Goal: Information Seeking & Learning: Learn about a topic

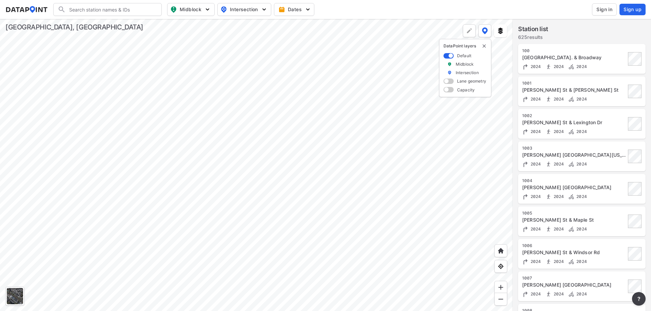
click at [299, 250] on div at bounding box center [256, 165] width 512 height 292
click at [343, 161] on div at bounding box center [256, 165] width 512 height 292
click at [316, 230] on div at bounding box center [256, 165] width 512 height 292
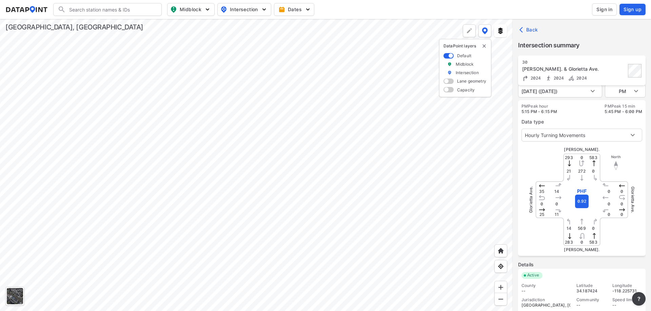
scroll to position [20, 0]
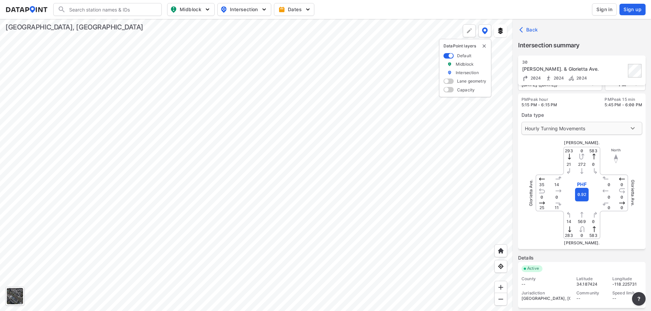
click at [604, 127] on body "Search Please enter a search term. Midblock Intersection Dates Sign in Sign up …" at bounding box center [325, 155] width 651 height 311
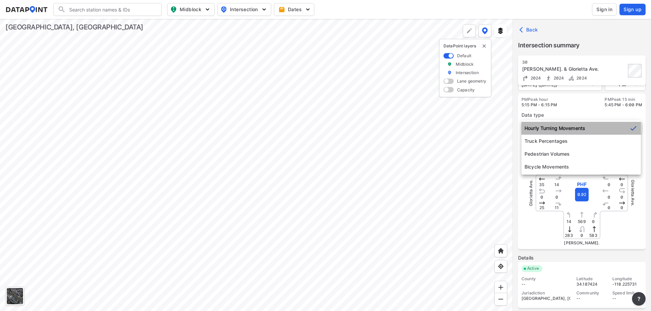
click at [604, 127] on li "Hourly Turning Movements" at bounding box center [580, 128] width 119 height 13
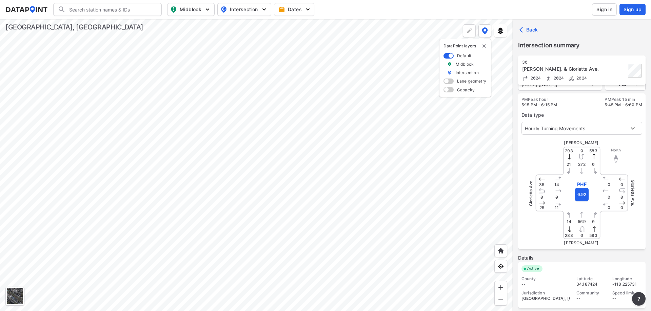
click at [311, 148] on div at bounding box center [256, 165] width 512 height 292
click at [612, 129] on body "Search Please enter a search term. Midblock Intersection Dates Sign in Sign up …" at bounding box center [325, 155] width 651 height 311
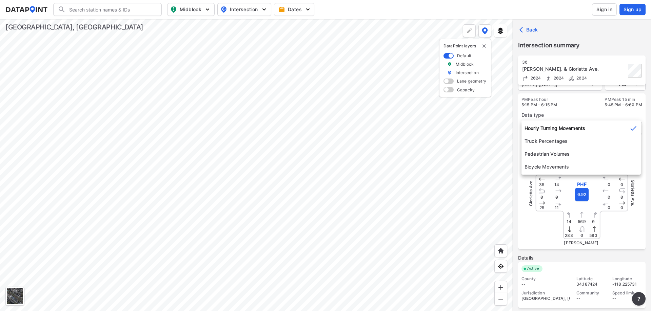
click at [612, 123] on li "Hourly Turning Movements" at bounding box center [580, 128] width 119 height 13
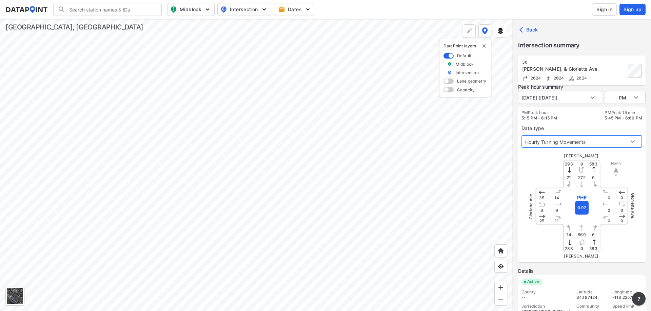
scroll to position [0, 0]
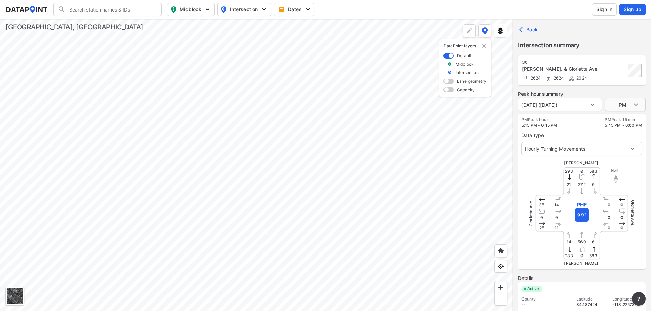
click at [628, 98] on body "Search Please enter a search term. Midblock Intersection Dates Sign in Sign up …" at bounding box center [325, 155] width 651 height 311
click at [578, 104] on div at bounding box center [325, 155] width 651 height 311
click at [578, 104] on body "Search Please enter a search term. Midblock Intersection Dates Sign in Sign up …" at bounding box center [325, 155] width 651 height 311
click at [588, 103] on div at bounding box center [325, 155] width 651 height 311
click at [630, 104] on body "Search Please enter a search term. Midblock Intersection Dates Sign in Sign up …" at bounding box center [325, 155] width 651 height 311
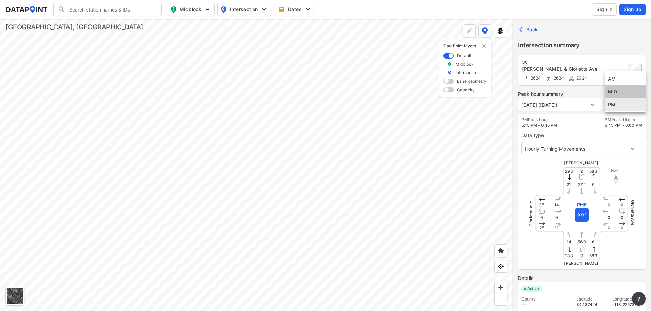
click at [631, 93] on li "MID" at bounding box center [624, 91] width 41 height 13
click at [629, 102] on body "Search Please enter a search term. Midblock Intersection Dates Sign in Sign up …" at bounding box center [325, 155] width 651 height 311
click at [630, 96] on li "AM" at bounding box center [624, 91] width 41 height 13
type input "AM"
click at [256, 253] on div at bounding box center [256, 165] width 512 height 292
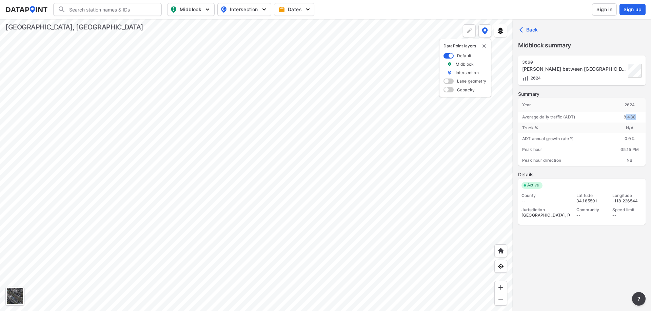
drag, startPoint x: 626, startPoint y: 117, endPoint x: 645, endPoint y: 116, distance: 19.0
click at [645, 116] on div "[STREET_ADDRESS][PERSON_NAME] between [GEOGRAPHIC_DATA] 2024 Summary Year [DATE…" at bounding box center [581, 190] width 138 height 269
click at [294, 105] on div at bounding box center [256, 165] width 512 height 292
click at [248, 204] on div at bounding box center [256, 165] width 512 height 292
click at [223, 164] on div at bounding box center [256, 165] width 512 height 292
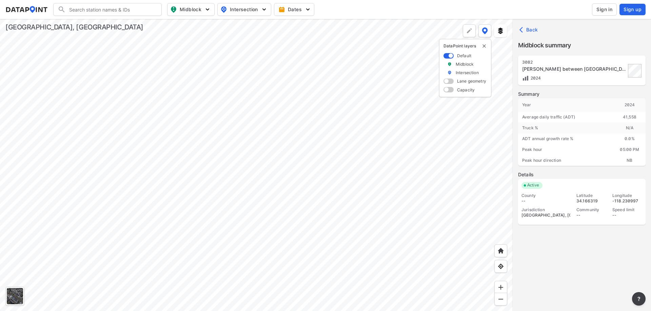
click at [266, 203] on div at bounding box center [256, 165] width 512 height 292
click at [278, 164] on div at bounding box center [256, 165] width 512 height 292
click at [295, 88] on div at bounding box center [256, 165] width 512 height 292
click at [337, 252] on div at bounding box center [256, 165] width 512 height 292
click at [299, 169] on div at bounding box center [256, 165] width 512 height 292
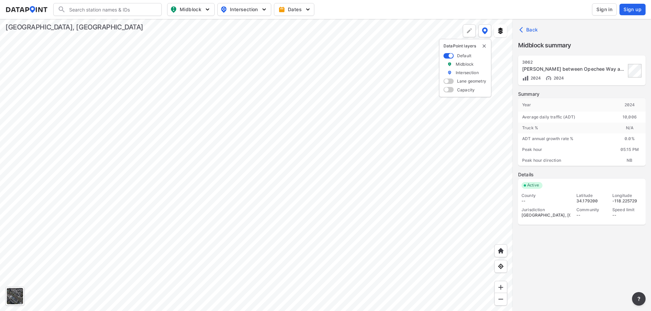
click at [301, 118] on div at bounding box center [256, 165] width 512 height 292
click at [285, 48] on div at bounding box center [256, 165] width 512 height 292
click at [275, 224] on div at bounding box center [256, 165] width 512 height 292
click at [257, 201] on div at bounding box center [256, 165] width 512 height 292
click at [231, 139] on div at bounding box center [256, 165] width 512 height 292
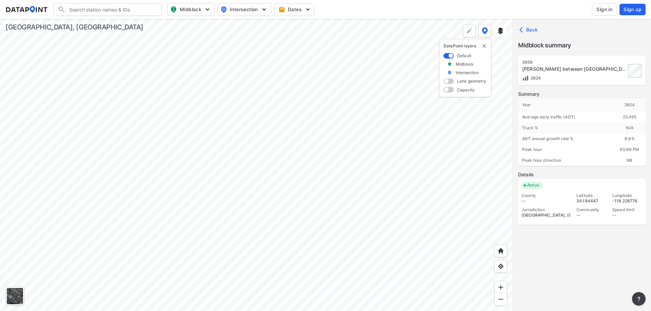
click at [272, 144] on div at bounding box center [256, 165] width 512 height 292
click at [249, 144] on div at bounding box center [256, 165] width 512 height 292
click at [255, 99] on div at bounding box center [256, 165] width 512 height 292
click at [223, 165] on div at bounding box center [256, 165] width 512 height 292
click at [254, 158] on div at bounding box center [256, 165] width 512 height 292
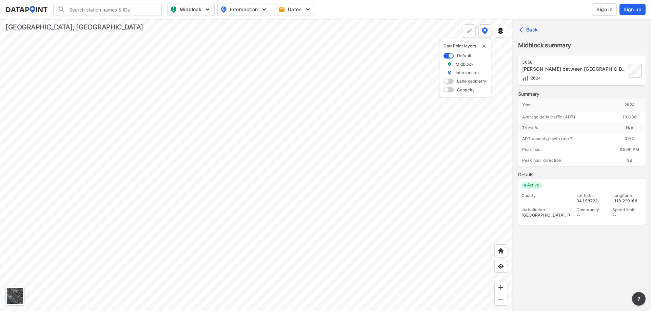
click at [258, 173] on div at bounding box center [256, 165] width 512 height 292
click at [288, 103] on div at bounding box center [256, 165] width 512 height 292
click at [371, 178] on div at bounding box center [256, 165] width 512 height 292
click at [389, 193] on div at bounding box center [256, 165] width 512 height 292
click at [316, 226] on div at bounding box center [256, 165] width 512 height 292
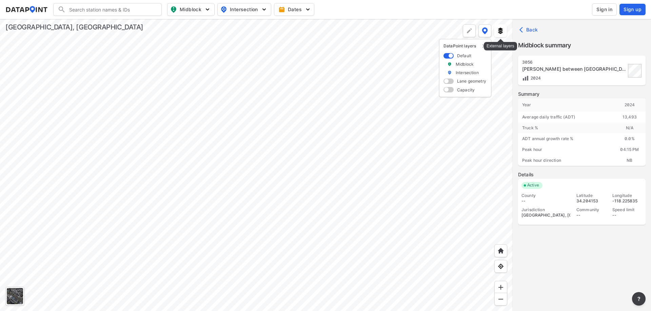
click at [498, 36] on button at bounding box center [500, 30] width 13 height 13
click at [484, 33] on img at bounding box center [484, 30] width 6 height 7
click at [469, 30] on img at bounding box center [469, 30] width 7 height 7
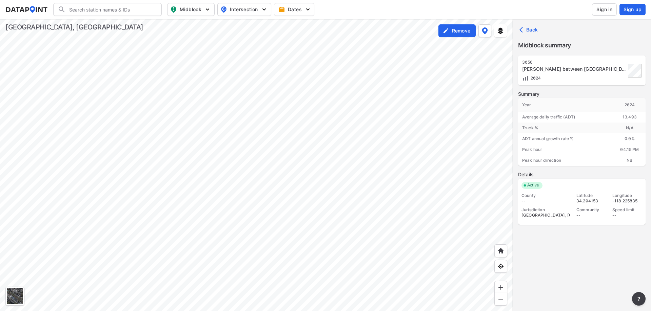
click at [302, 198] on div at bounding box center [256, 165] width 512 height 292
click at [197, 83] on div at bounding box center [256, 165] width 512 height 292
click at [459, 30] on label "Remove" at bounding box center [461, 30] width 18 height 7
click at [198, 206] on div at bounding box center [256, 165] width 512 height 292
click at [175, 262] on div at bounding box center [256, 165] width 512 height 292
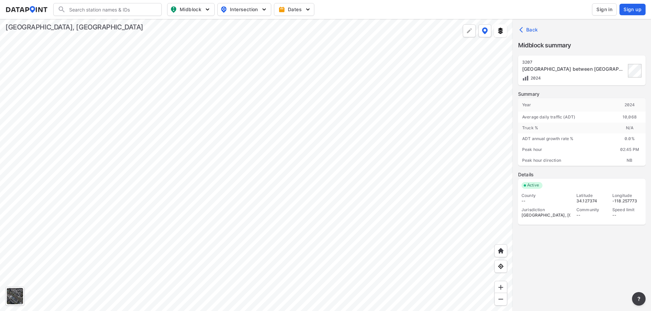
click at [201, 228] on div at bounding box center [256, 165] width 512 height 292
click at [146, 280] on div at bounding box center [256, 165] width 512 height 292
click at [122, 189] on div at bounding box center [256, 165] width 512 height 292
click at [196, 224] on div at bounding box center [256, 165] width 512 height 292
click at [159, 156] on div at bounding box center [256, 165] width 512 height 292
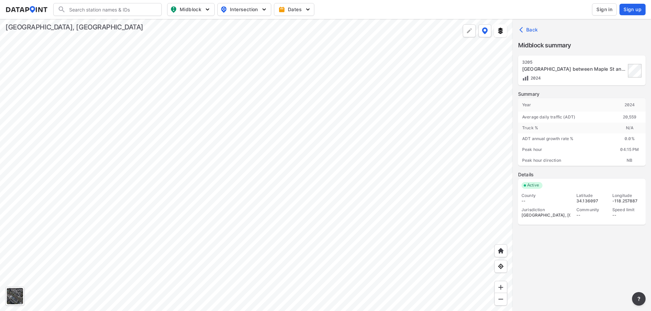
click at [229, 184] on div at bounding box center [256, 165] width 512 height 292
click at [187, 133] on div at bounding box center [256, 165] width 512 height 292
click at [224, 208] on div at bounding box center [256, 165] width 512 height 292
click at [199, 136] on div at bounding box center [256, 165] width 512 height 292
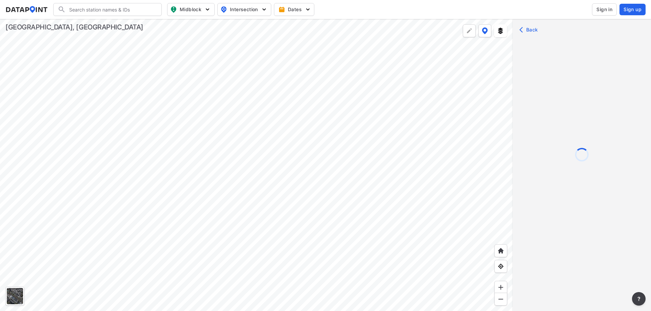
click at [202, 108] on div at bounding box center [256, 165] width 512 height 292
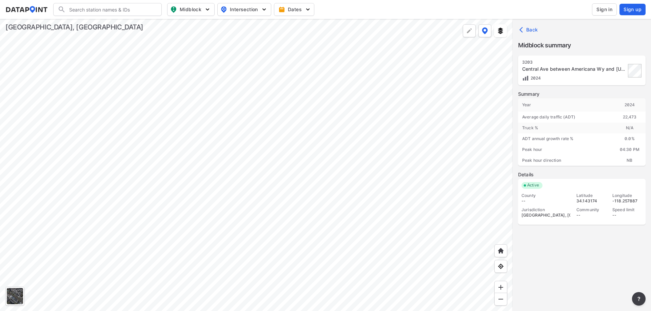
click at [243, 203] on div at bounding box center [256, 165] width 512 height 292
click at [208, 126] on div at bounding box center [256, 165] width 512 height 292
click at [286, 159] on div at bounding box center [256, 165] width 512 height 292
click at [253, 149] on div at bounding box center [256, 165] width 512 height 292
click at [244, 181] on div at bounding box center [256, 165] width 512 height 292
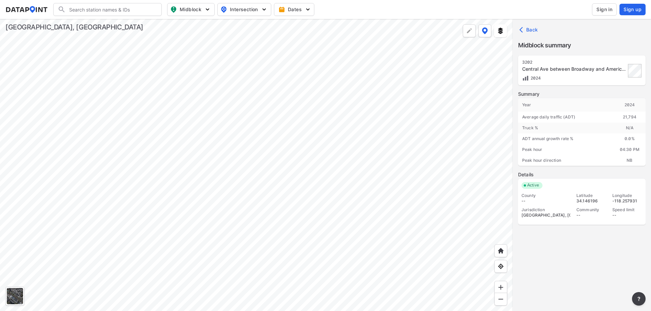
click at [234, 214] on div at bounding box center [256, 165] width 512 height 292
click at [216, 110] on div at bounding box center [256, 165] width 512 height 292
click at [232, 191] on div at bounding box center [256, 165] width 512 height 292
click at [258, 57] on div at bounding box center [256, 165] width 512 height 292
click at [247, 91] on div at bounding box center [256, 165] width 512 height 292
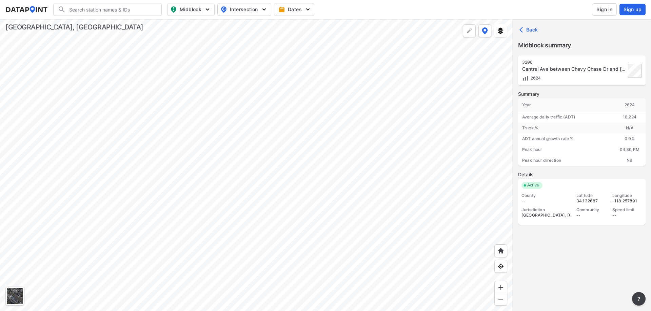
click at [242, 136] on div at bounding box center [256, 165] width 512 height 292
click at [358, 166] on div at bounding box center [256, 165] width 512 height 292
click at [342, 221] on div at bounding box center [256, 165] width 512 height 292
click at [258, 131] on div at bounding box center [256, 165] width 512 height 292
click at [370, 126] on div at bounding box center [256, 165] width 512 height 292
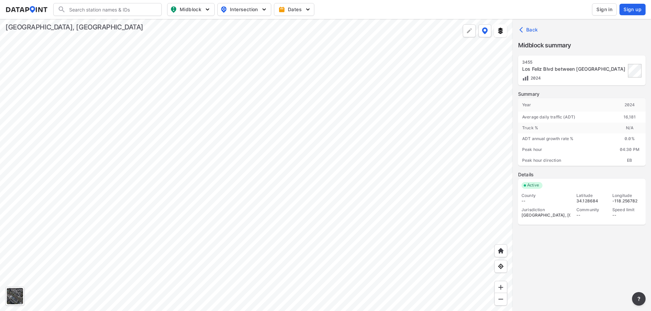
click at [203, 144] on div at bounding box center [256, 165] width 512 height 292
click at [325, 148] on div at bounding box center [256, 165] width 512 height 292
click at [159, 147] on div at bounding box center [256, 165] width 512 height 292
click at [43, 152] on div at bounding box center [256, 165] width 512 height 292
click at [270, 169] on div at bounding box center [256, 165] width 512 height 292
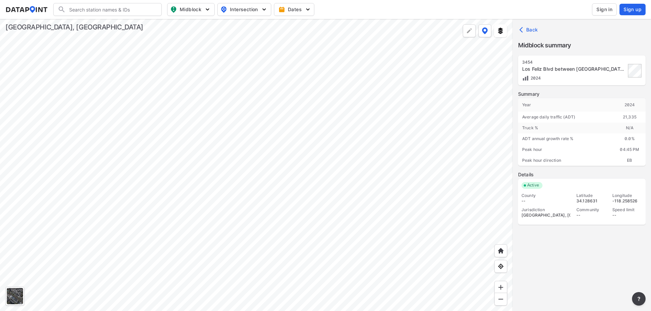
click at [306, 206] on div at bounding box center [256, 165] width 512 height 292
click at [268, 100] on div at bounding box center [256, 165] width 512 height 292
click at [217, 118] on div at bounding box center [256, 165] width 512 height 292
click at [386, 135] on div at bounding box center [256, 165] width 512 height 292
click at [331, 137] on div at bounding box center [256, 165] width 512 height 292
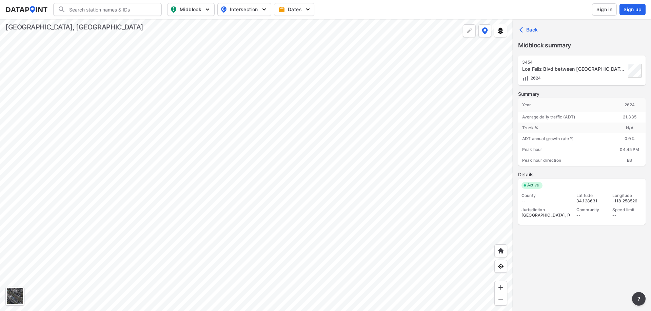
click at [327, 126] on div at bounding box center [256, 165] width 512 height 292
click at [308, 124] on div at bounding box center [256, 165] width 512 height 292
click at [348, 168] on div at bounding box center [256, 165] width 512 height 292
click at [324, 138] on div at bounding box center [256, 165] width 512 height 292
click at [343, 97] on div at bounding box center [256, 165] width 512 height 292
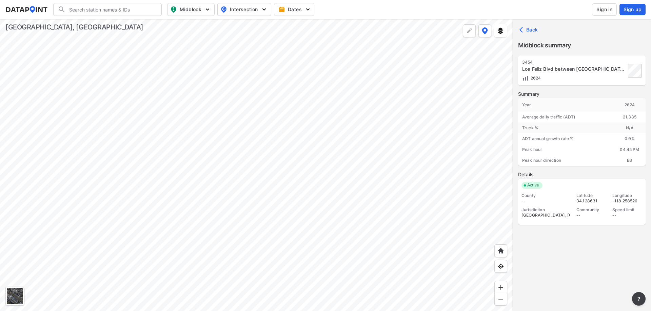
click at [321, 181] on div at bounding box center [256, 165] width 512 height 292
click at [314, 189] on div at bounding box center [256, 165] width 512 height 292
click at [398, 187] on div at bounding box center [256, 165] width 512 height 292
click at [315, 188] on div at bounding box center [256, 165] width 512 height 292
click at [403, 188] on div at bounding box center [256, 165] width 512 height 292
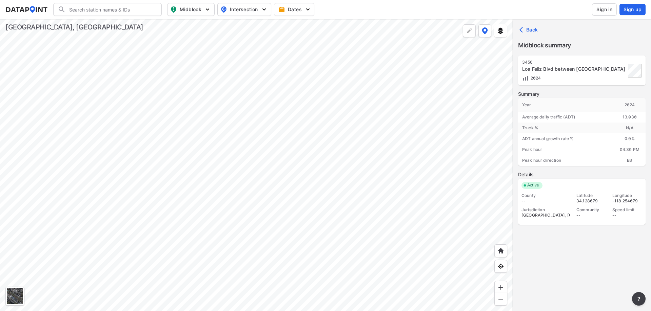
click at [332, 198] on div at bounding box center [256, 165] width 512 height 292
click at [309, 220] on div at bounding box center [256, 165] width 512 height 292
click at [331, 106] on div at bounding box center [256, 165] width 512 height 292
click at [283, 90] on div at bounding box center [256, 165] width 512 height 292
click at [290, 215] on div at bounding box center [256, 165] width 512 height 292
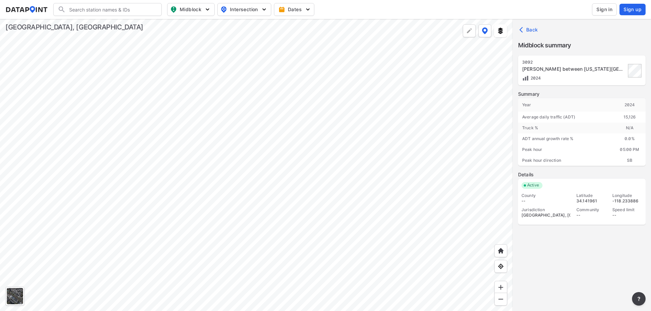
click at [288, 251] on div at bounding box center [256, 165] width 512 height 292
click at [289, 217] on div at bounding box center [256, 165] width 512 height 292
click at [339, 116] on div at bounding box center [256, 165] width 512 height 292
click at [388, 177] on div at bounding box center [256, 165] width 512 height 292
click at [293, 149] on div at bounding box center [256, 165] width 512 height 292
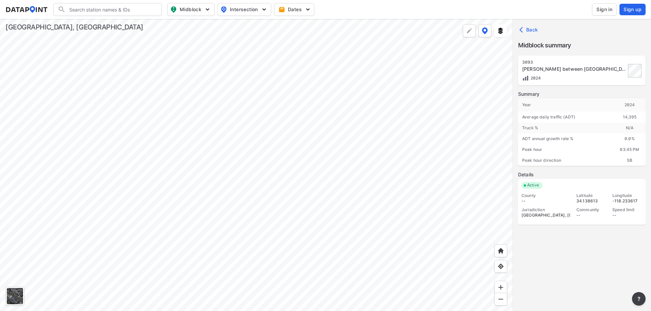
click at [229, 86] on div at bounding box center [256, 165] width 512 height 292
click at [155, 84] on div at bounding box center [256, 165] width 512 height 292
click at [261, 119] on div at bounding box center [256, 165] width 512 height 292
click at [367, 104] on div at bounding box center [256, 165] width 512 height 292
click at [437, 100] on div at bounding box center [256, 165] width 512 height 292
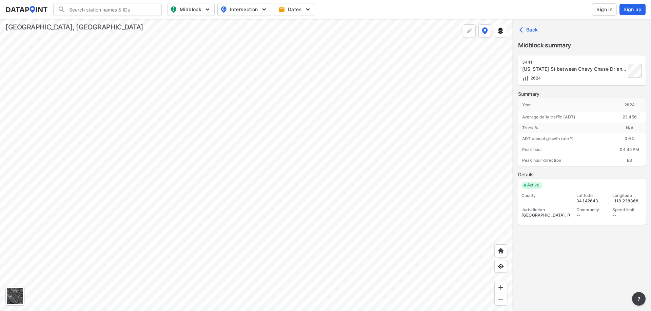
click at [250, 99] on div at bounding box center [256, 165] width 512 height 292
click at [226, 130] on div at bounding box center [256, 165] width 512 height 292
click at [283, 151] on div at bounding box center [256, 165] width 512 height 292
click at [388, 186] on div at bounding box center [256, 165] width 512 height 292
click at [340, 174] on div at bounding box center [256, 165] width 512 height 292
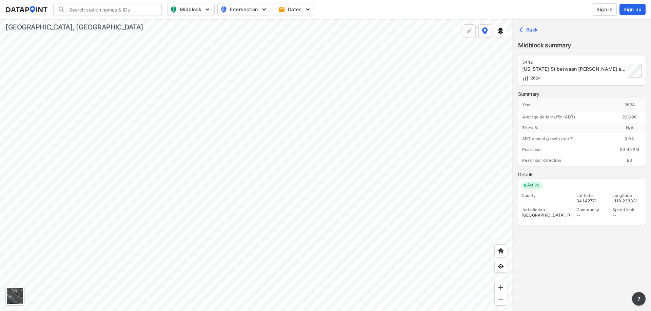
click at [268, 147] on div at bounding box center [256, 165] width 512 height 292
click at [387, 113] on div at bounding box center [256, 165] width 512 height 292
click at [255, 115] on div at bounding box center [256, 165] width 512 height 292
click at [193, 111] on div at bounding box center [256, 165] width 512 height 292
click at [138, 111] on div at bounding box center [256, 165] width 512 height 292
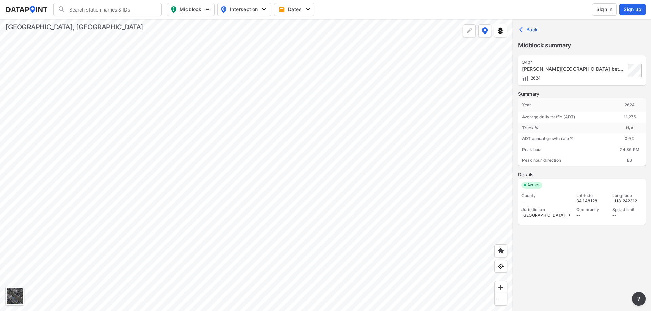
click at [393, 168] on div at bounding box center [256, 165] width 512 height 292
click at [249, 113] on div at bounding box center [256, 165] width 512 height 292
click at [312, 145] on div at bounding box center [256, 165] width 512 height 292
click at [296, 135] on div at bounding box center [256, 165] width 512 height 292
click at [206, 140] on div at bounding box center [256, 165] width 512 height 292
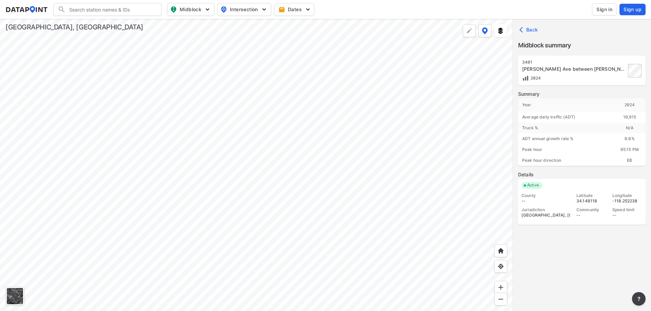
click at [178, 141] on div at bounding box center [256, 165] width 512 height 292
click at [138, 139] on div at bounding box center [256, 165] width 512 height 292
click at [354, 217] on div at bounding box center [256, 165] width 512 height 292
click at [57, 197] on div at bounding box center [256, 165] width 512 height 292
click at [338, 198] on div at bounding box center [256, 165] width 512 height 292
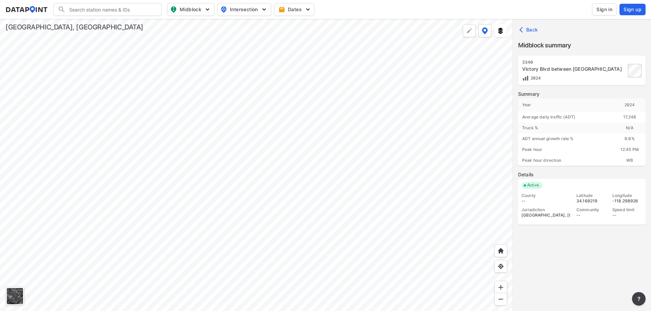
click at [245, 139] on div at bounding box center [256, 165] width 512 height 292
click at [37, 172] on div at bounding box center [256, 165] width 512 height 292
click at [264, 54] on div at bounding box center [256, 165] width 512 height 292
click at [299, 135] on div at bounding box center [256, 165] width 512 height 292
click at [310, 143] on div at bounding box center [256, 165] width 512 height 292
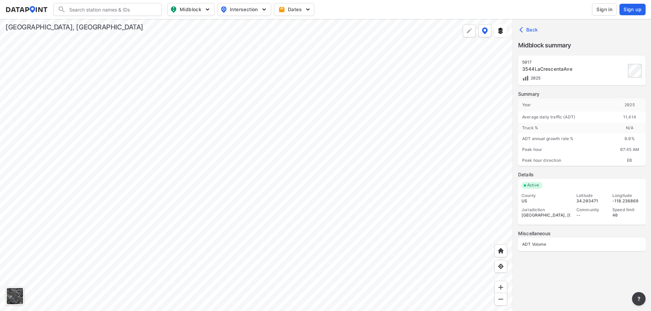
click at [387, 234] on div at bounding box center [256, 165] width 512 height 292
click at [306, 190] on div at bounding box center [256, 165] width 512 height 292
click at [328, 48] on div at bounding box center [256, 165] width 512 height 292
click at [256, 211] on div at bounding box center [256, 165] width 512 height 292
click at [279, 217] on div at bounding box center [256, 165] width 512 height 292
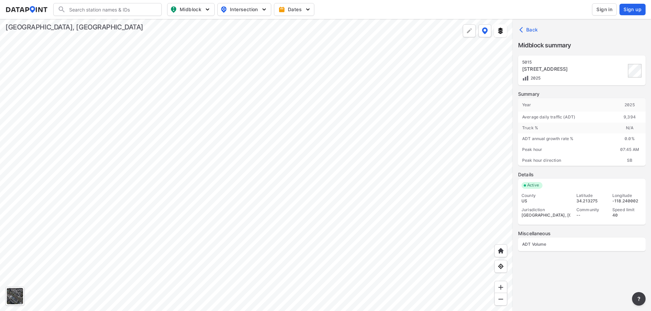
click at [360, 245] on div at bounding box center [256, 165] width 512 height 292
click at [335, 277] on div at bounding box center [256, 165] width 512 height 292
click at [254, 184] on div at bounding box center [256, 165] width 512 height 292
click at [284, 133] on div at bounding box center [256, 165] width 512 height 292
click at [247, 174] on div at bounding box center [256, 165] width 512 height 292
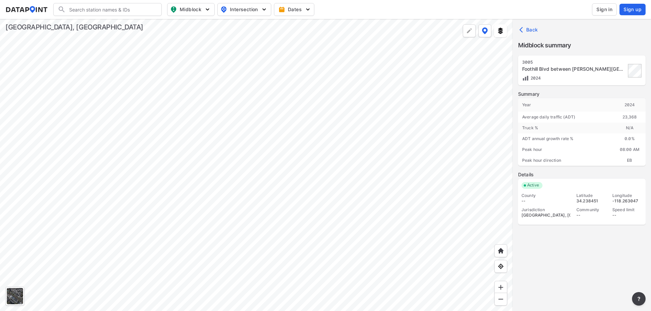
click at [232, 99] on div at bounding box center [256, 165] width 512 height 292
click at [392, 219] on div at bounding box center [256, 165] width 512 height 292
click at [237, 128] on div at bounding box center [256, 165] width 512 height 292
click at [280, 122] on div at bounding box center [256, 165] width 512 height 292
click at [225, 152] on div at bounding box center [256, 165] width 512 height 292
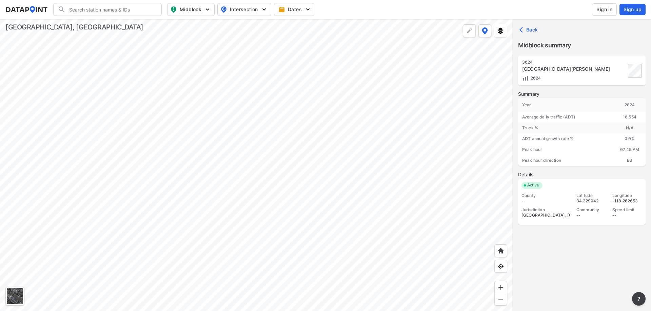
click at [257, 176] on div at bounding box center [256, 165] width 512 height 292
click at [258, 173] on div at bounding box center [256, 165] width 512 height 292
click at [209, 152] on div at bounding box center [256, 165] width 512 height 292
click at [264, 146] on div at bounding box center [256, 165] width 512 height 292
click at [332, 192] on div at bounding box center [256, 165] width 512 height 292
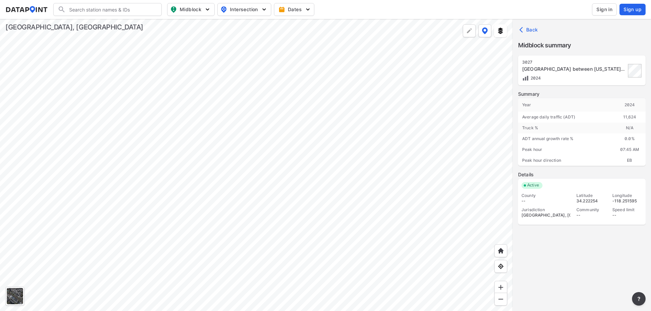
click at [273, 142] on div at bounding box center [256, 165] width 512 height 292
click at [243, 167] on div at bounding box center [256, 165] width 512 height 292
click at [293, 229] on div at bounding box center [256, 165] width 512 height 292
click at [221, 198] on div at bounding box center [256, 165] width 512 height 292
click at [309, 231] on div at bounding box center [256, 165] width 512 height 292
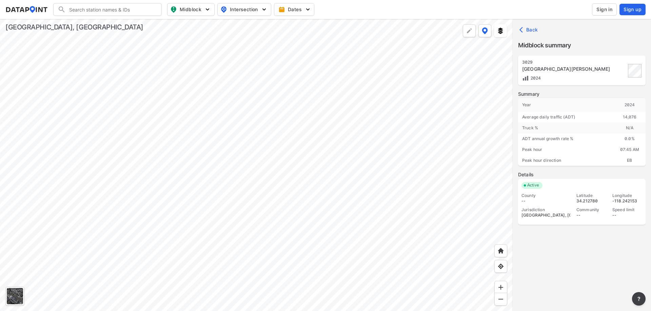
click at [173, 107] on div at bounding box center [256, 165] width 512 height 292
click at [289, 194] on div at bounding box center [256, 165] width 512 height 292
click at [159, 103] on div at bounding box center [256, 165] width 512 height 292
click at [333, 188] on div at bounding box center [256, 165] width 512 height 292
click at [169, 152] on div at bounding box center [256, 165] width 512 height 292
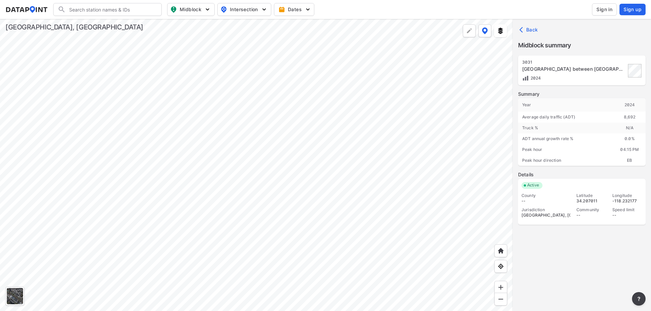
click at [355, 202] on div at bounding box center [256, 165] width 512 height 292
click at [218, 216] on div at bounding box center [256, 165] width 512 height 292
click at [264, 213] on div at bounding box center [256, 165] width 512 height 292
click at [223, 186] on div at bounding box center [256, 165] width 512 height 292
click at [237, 189] on div at bounding box center [256, 165] width 512 height 292
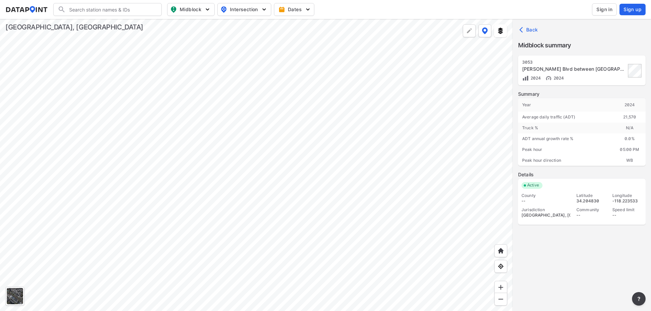
click at [272, 174] on div at bounding box center [256, 165] width 512 height 292
click at [310, 237] on div at bounding box center [256, 165] width 512 height 292
click at [232, 94] on div at bounding box center [256, 165] width 512 height 292
click at [188, 176] on div at bounding box center [256, 165] width 512 height 292
click at [308, 93] on div at bounding box center [256, 165] width 512 height 292
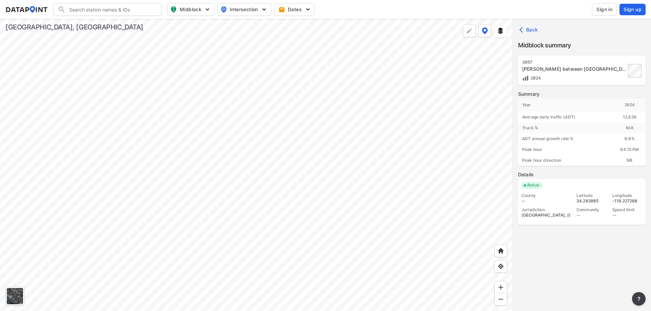
click at [241, 137] on div at bounding box center [256, 165] width 512 height 292
click at [245, 88] on div at bounding box center [256, 165] width 512 height 292
click at [241, 140] on div at bounding box center [256, 165] width 512 height 292
click at [288, 97] on div at bounding box center [256, 165] width 512 height 292
click at [282, 284] on div at bounding box center [256, 165] width 512 height 292
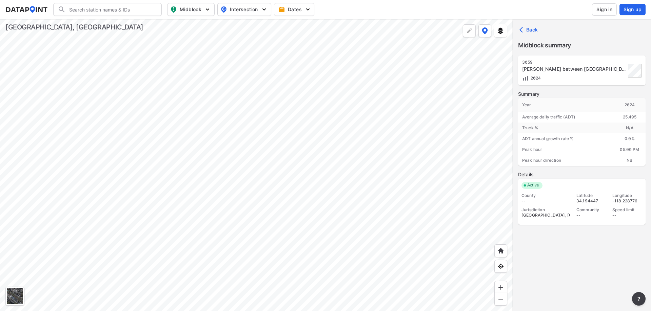
click at [296, 282] on div at bounding box center [256, 165] width 512 height 292
click at [202, 111] on div at bounding box center [256, 165] width 512 height 292
click at [212, 182] on div at bounding box center [256, 165] width 512 height 292
click at [262, 186] on div at bounding box center [256, 165] width 512 height 292
click at [231, 161] on div at bounding box center [256, 165] width 512 height 292
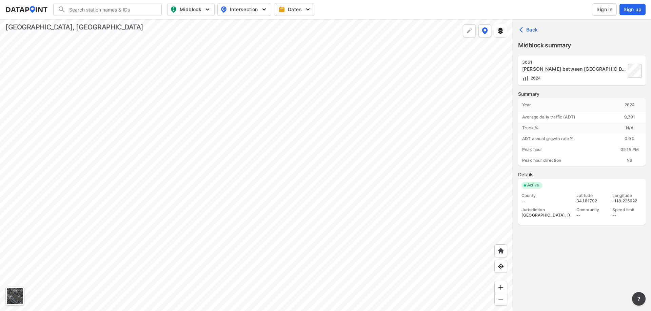
click at [258, 150] on div at bounding box center [256, 165] width 512 height 292
click at [222, 151] on div at bounding box center [256, 165] width 512 height 292
click at [248, 128] on div at bounding box center [256, 165] width 512 height 292
click at [213, 227] on div at bounding box center [256, 165] width 512 height 292
click at [344, 73] on div at bounding box center [256, 165] width 512 height 292
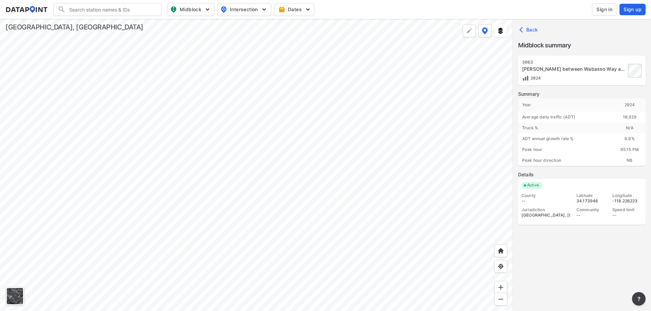
click at [256, 192] on div at bounding box center [256, 165] width 512 height 292
click at [334, 141] on div at bounding box center [256, 165] width 512 height 292
click at [343, 157] on div at bounding box center [256, 165] width 512 height 292
click at [369, 108] on div at bounding box center [256, 165] width 512 height 292
click at [352, 126] on div at bounding box center [256, 165] width 512 height 292
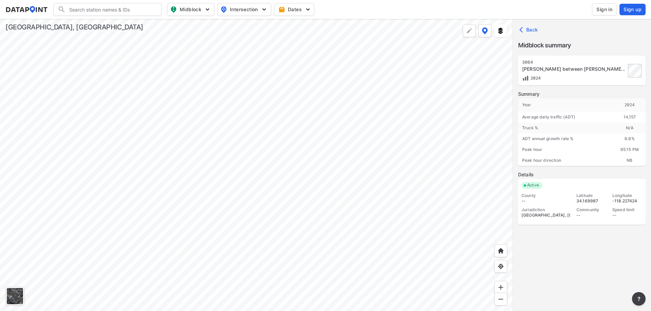
click at [270, 179] on div at bounding box center [256, 165] width 512 height 292
click at [377, 154] on div at bounding box center [256, 165] width 512 height 292
click at [344, 166] on div at bounding box center [256, 165] width 512 height 292
click at [276, 151] on div at bounding box center [256, 165] width 512 height 292
click at [318, 109] on div at bounding box center [256, 165] width 512 height 292
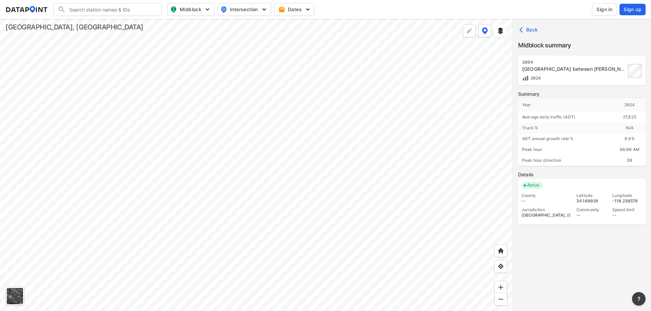
click at [283, 156] on div at bounding box center [256, 165] width 512 height 292
click at [207, 232] on div at bounding box center [256, 165] width 512 height 292
click at [316, 180] on div at bounding box center [256, 165] width 512 height 292
click at [370, 128] on div at bounding box center [256, 165] width 512 height 292
click at [314, 153] on div at bounding box center [256, 165] width 512 height 292
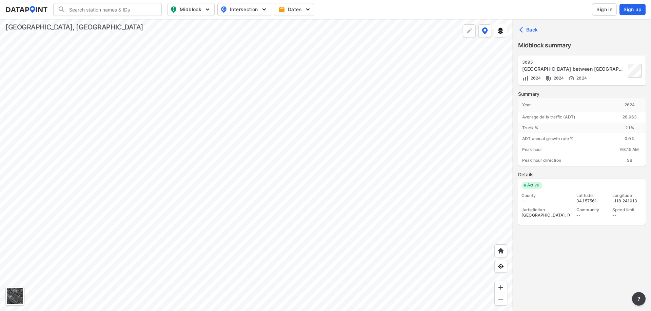
click at [337, 143] on div at bounding box center [256, 165] width 512 height 292
click at [349, 176] on div at bounding box center [256, 165] width 512 height 292
click at [375, 175] on div at bounding box center [256, 165] width 512 height 292
